Goal: Use online tool/utility: Utilize a website feature to perform a specific function

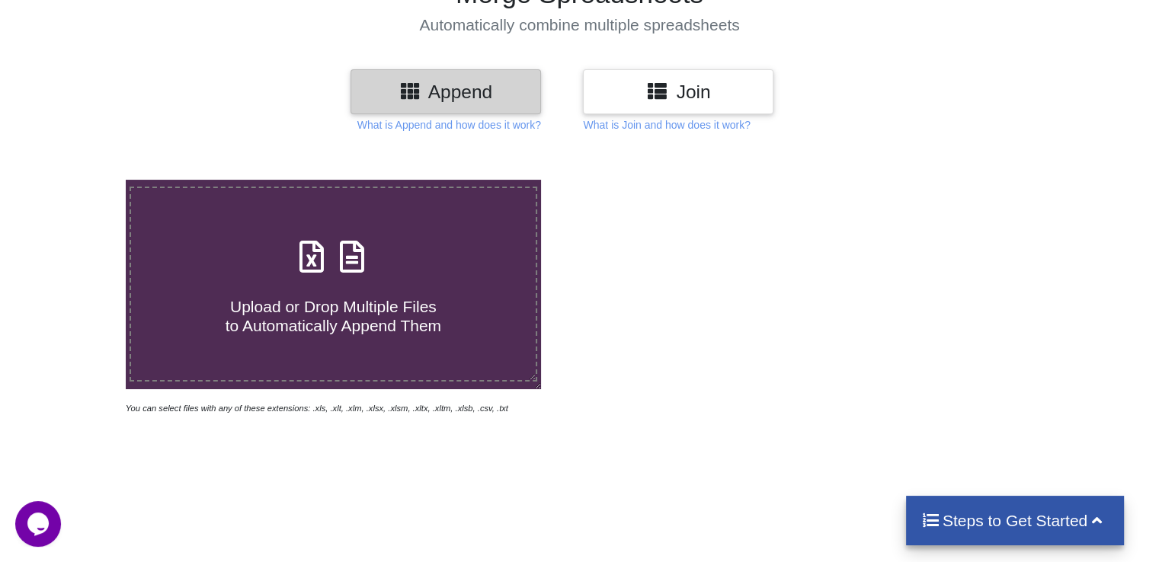
scroll to position [152, 0]
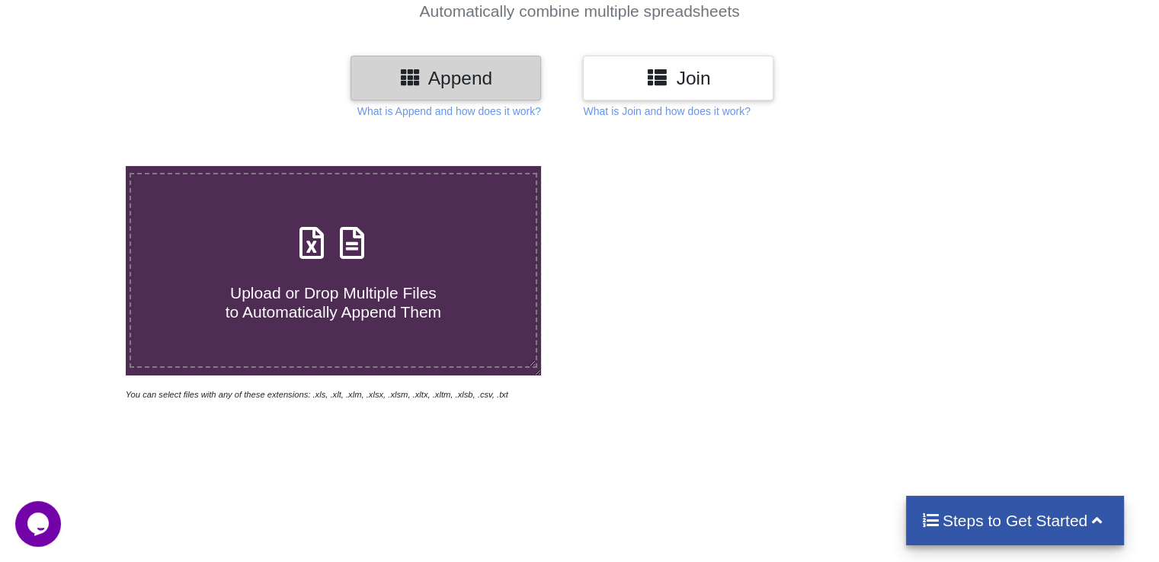
click at [334, 265] on div "Upload or Drop Multiple Files to Automatically Append Them" at bounding box center [333, 270] width 404 height 103
click at [79, 166] on input "Upload or Drop Multiple Files to Automatically Append Them" at bounding box center [79, 166] width 0 height 0
type input "C:\fakepath\DTA JUNE.xlsx"
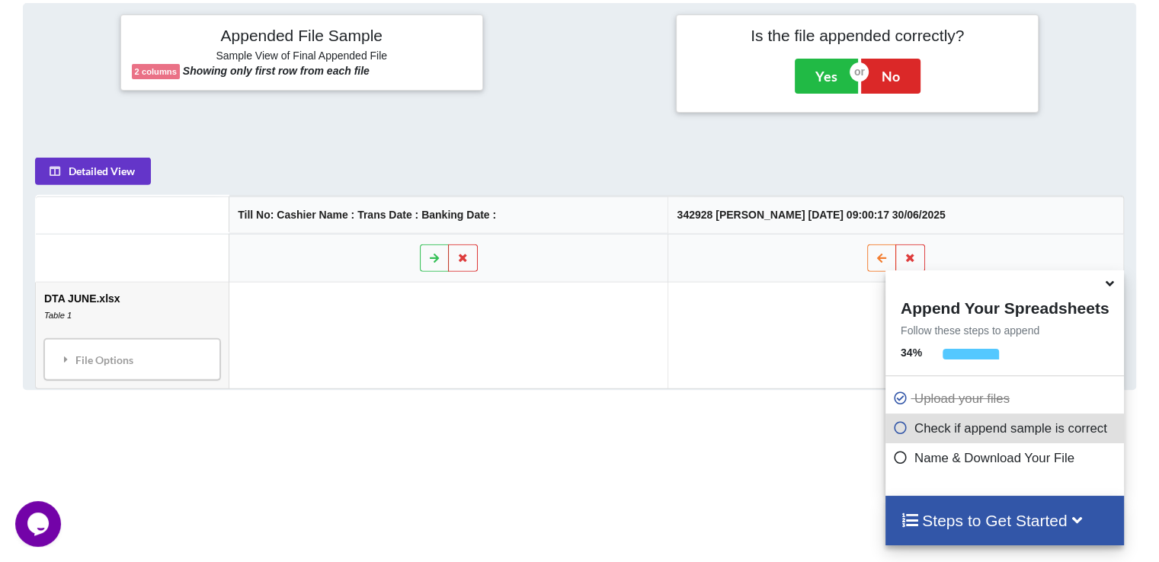
scroll to position [601, 0]
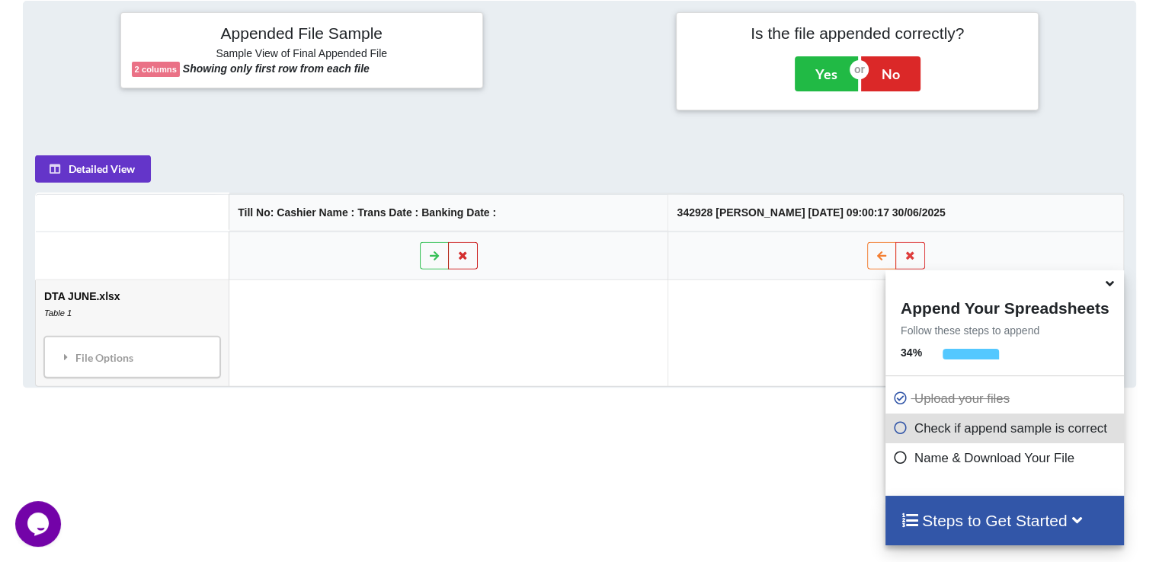
click at [456, 255] on icon at bounding box center [462, 255] width 13 height 9
click at [331, 214] on button "Delete Column" at bounding box center [321, 209] width 102 height 27
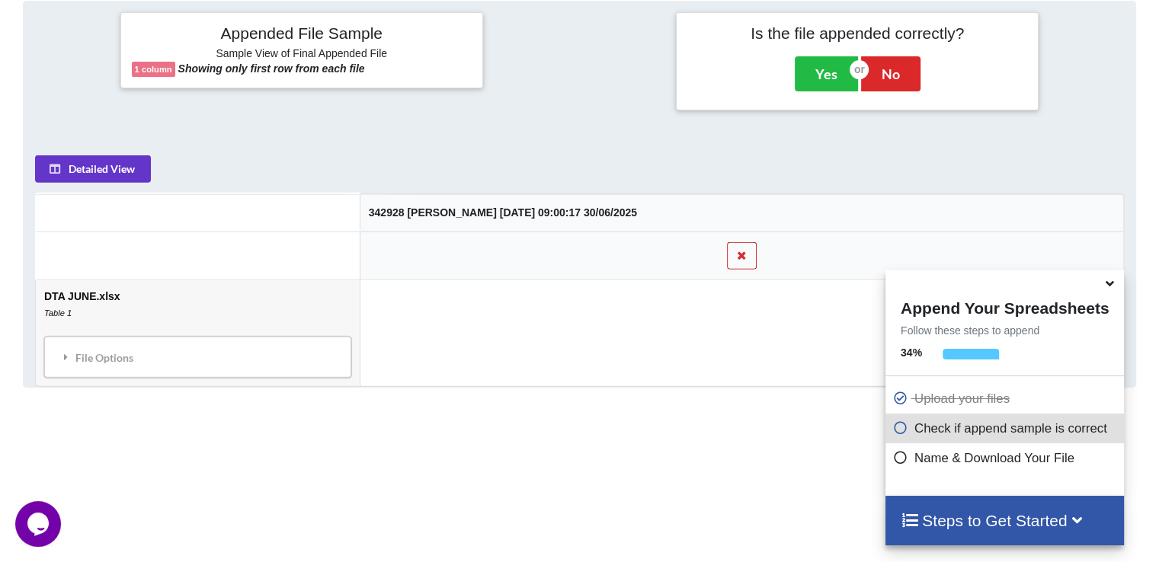
click at [735, 254] on icon at bounding box center [741, 255] width 13 height 9
click at [626, 214] on button "Delete Column" at bounding box center [612, 209] width 102 height 27
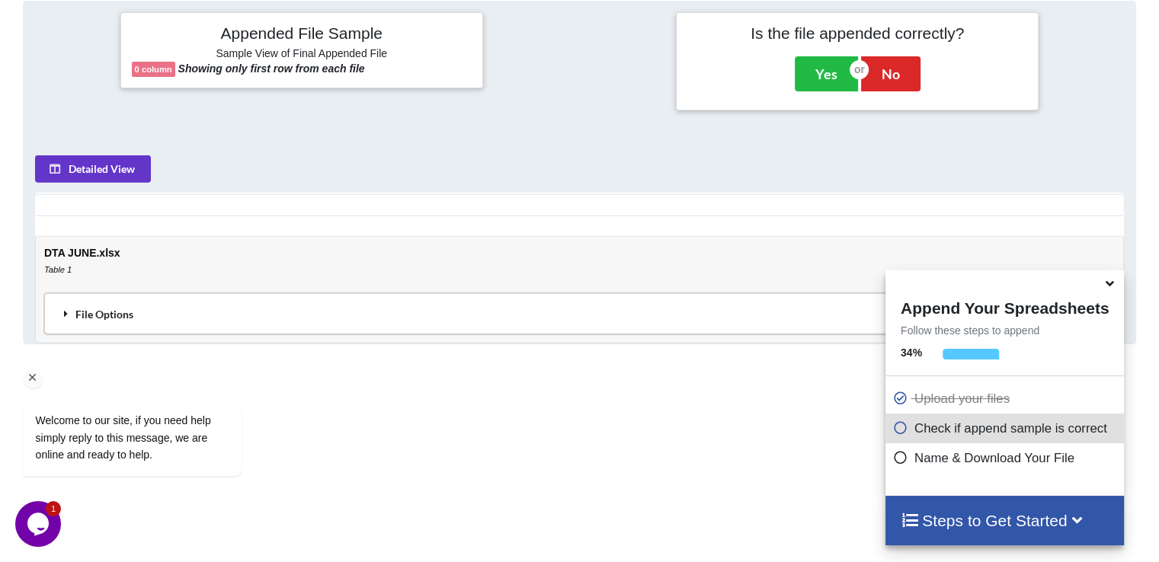
click at [117, 315] on div "Welcome to our site, if you need help simply reply to this message, we are onli…" at bounding box center [152, 375] width 274 height 232
click at [90, 253] on td "DTA JUNE.xlsx Table 1 File Options Import Other Sheets File Options Delete File" at bounding box center [579, 290] width 1087 height 106
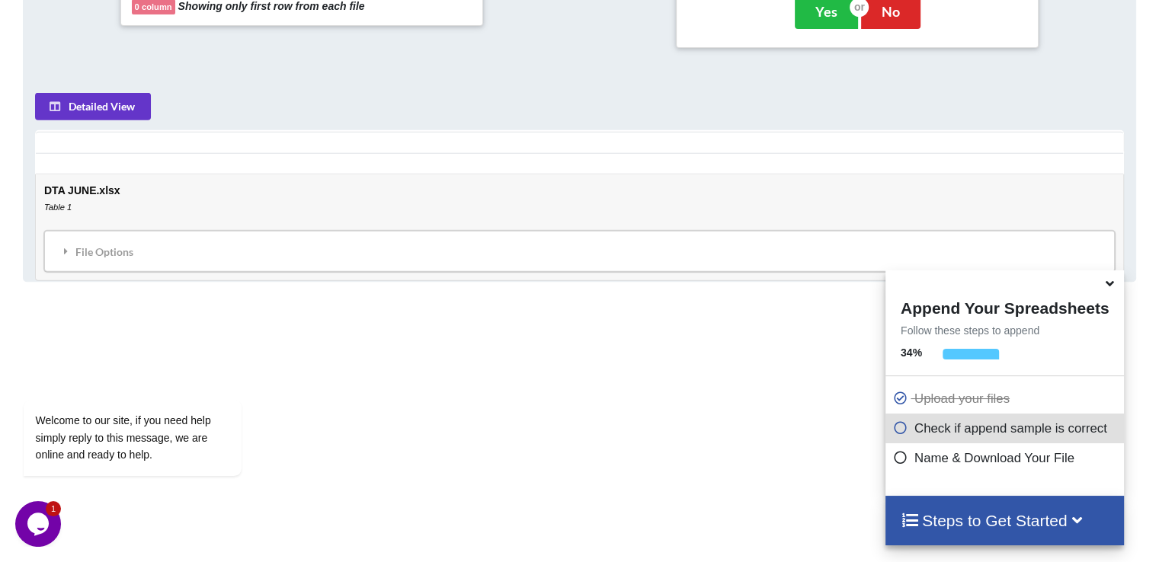
scroll to position [718, 0]
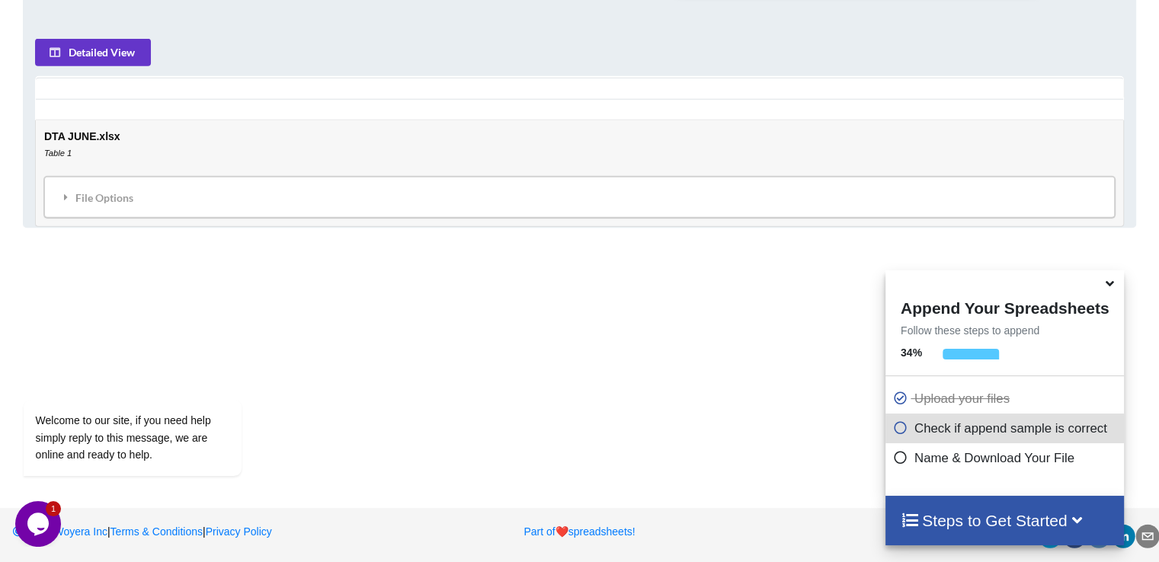
click at [1109, 287] on icon at bounding box center [1110, 281] width 16 height 14
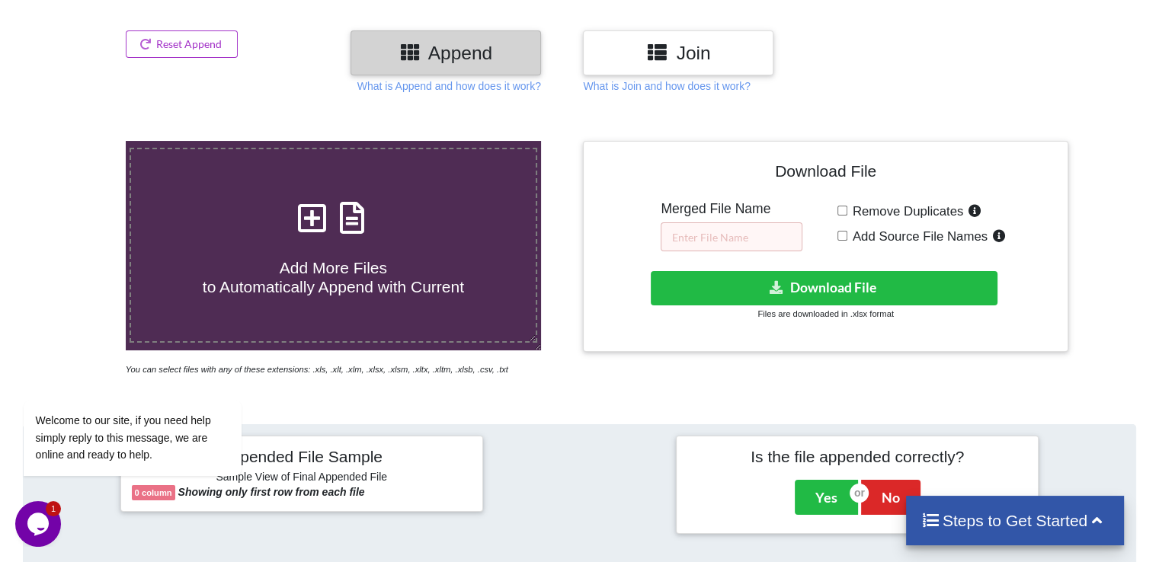
scroll to position [108, 0]
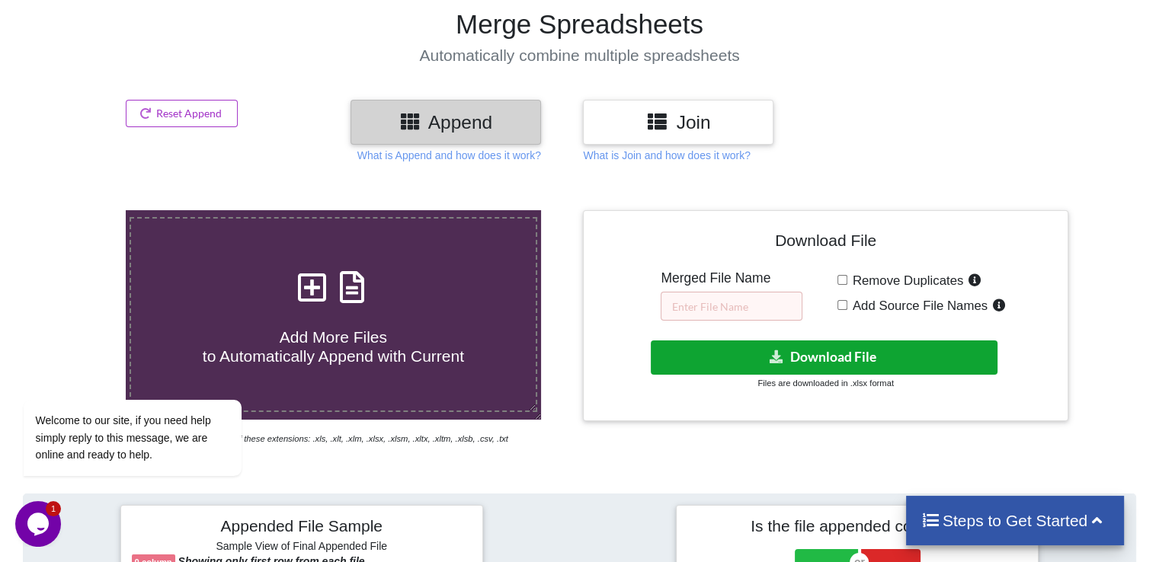
click at [774, 351] on icon at bounding box center [777, 355] width 16 height 11
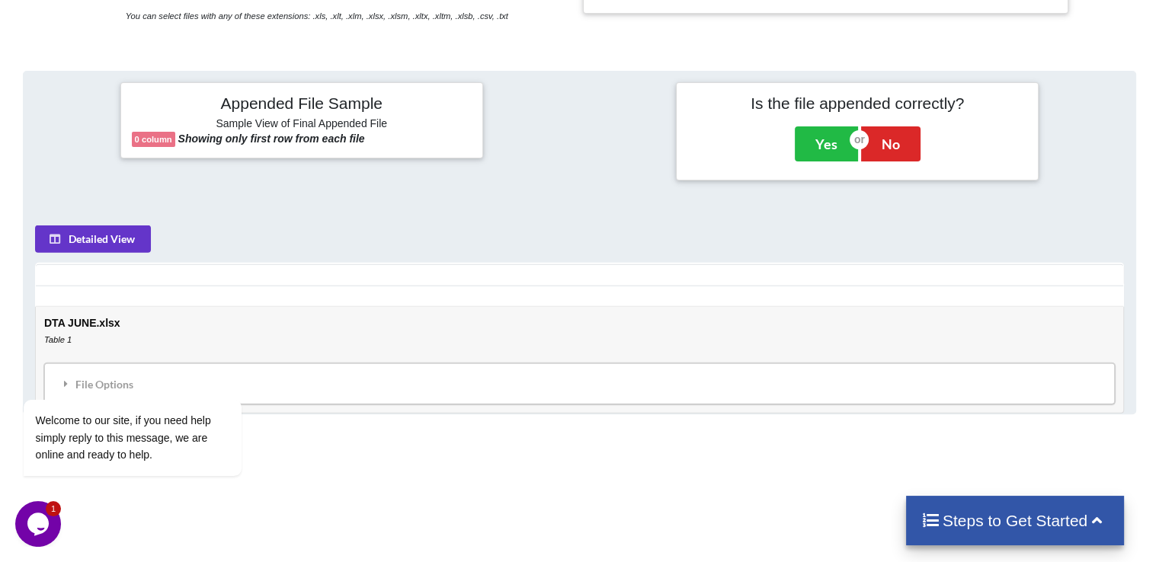
scroll to position [565, 0]
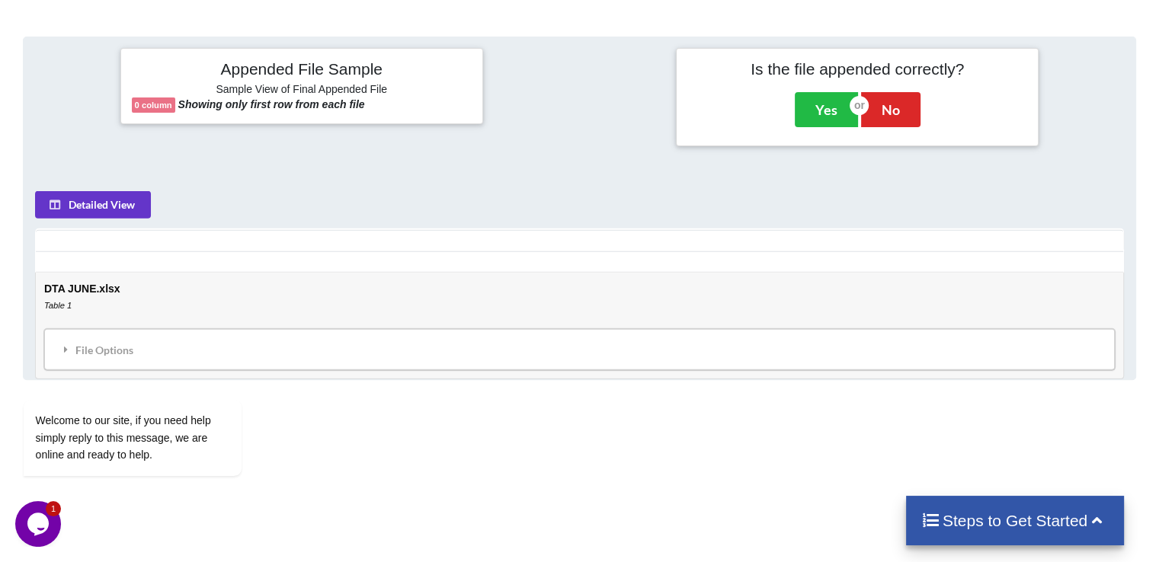
click at [53, 521] on div "Opens Chat This icon Opens the chat window." at bounding box center [38, 524] width 46 height 24
